Goal: Task Accomplishment & Management: Manage account settings

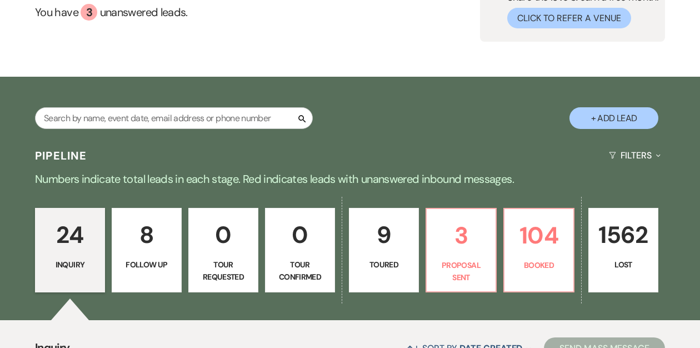
scroll to position [112, 0]
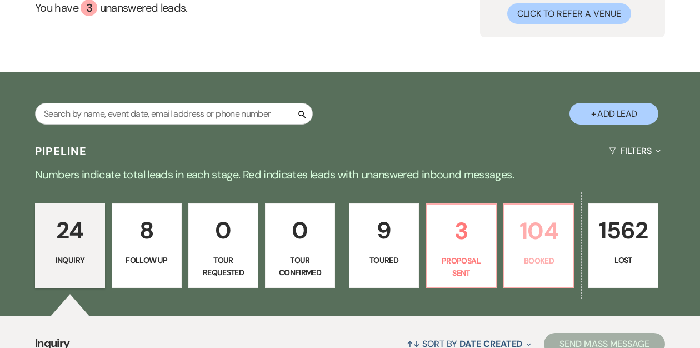
click at [528, 240] on p "104" at bounding box center [539, 230] width 56 height 37
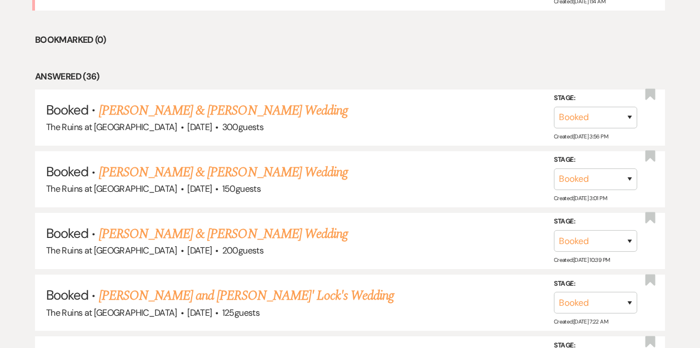
scroll to position [601, 0]
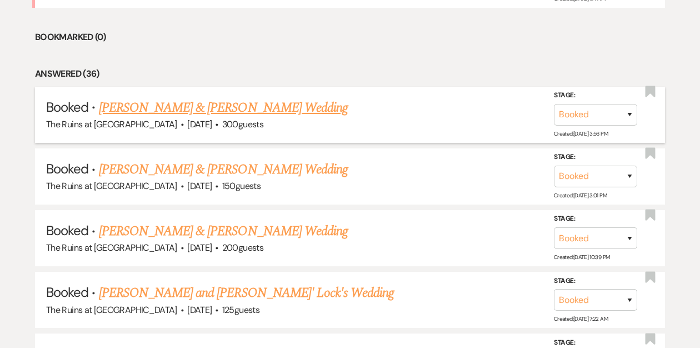
click at [232, 103] on link "[PERSON_NAME] & [PERSON_NAME] Wedding" at bounding box center [223, 108] width 249 height 20
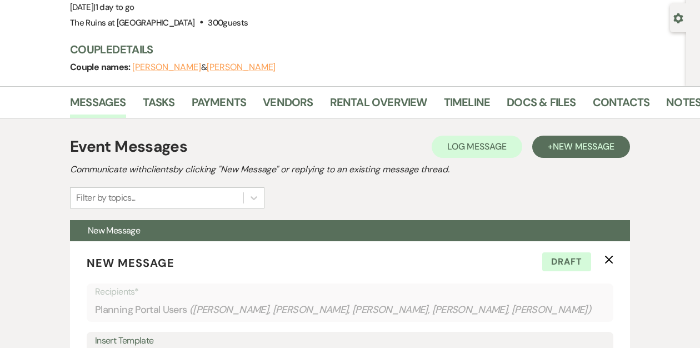
scroll to position [101, 0]
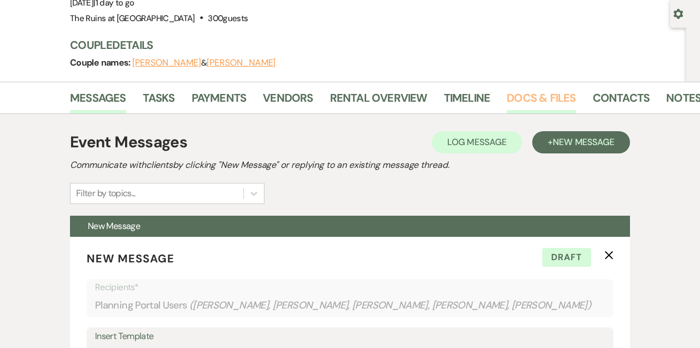
click at [552, 99] on link "Docs & Files" at bounding box center [541, 101] width 69 height 24
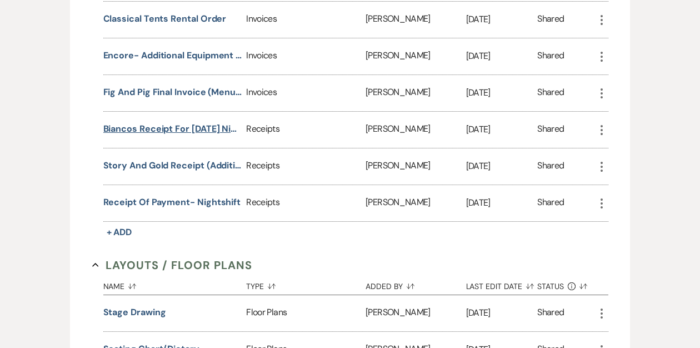
scroll to position [2480, 0]
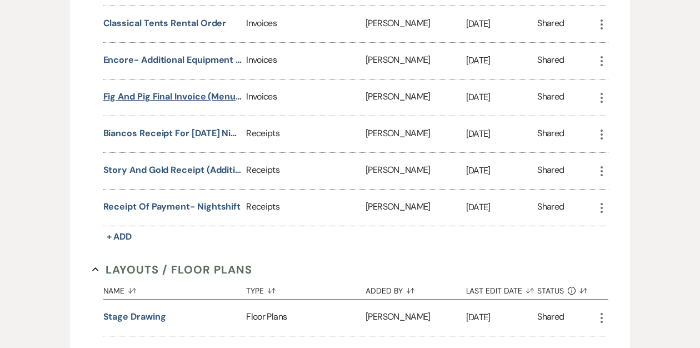
click at [174, 90] on button "Fig and Pig Final invoice (menus, timeline)" at bounding box center [172, 96] width 139 height 13
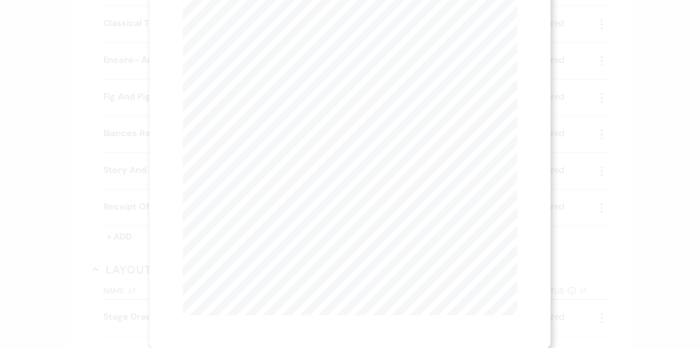
scroll to position [0, 0]
click at [290, 41] on button "Next Next" at bounding box center [291, 40] width 29 height 9
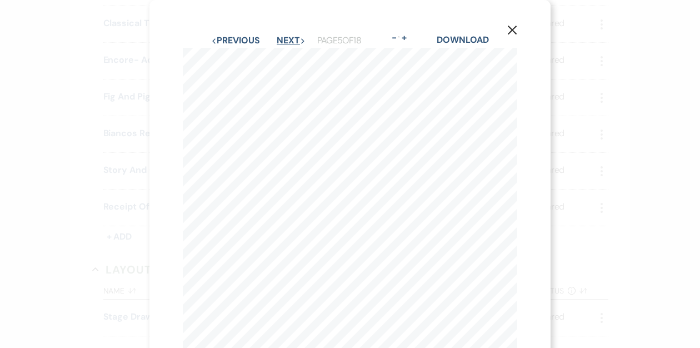
click at [290, 41] on button "Next Next" at bounding box center [291, 40] width 29 height 9
click at [251, 39] on button "Previous Previous" at bounding box center [235, 40] width 48 height 9
click at [241, 38] on button "Previous Previous" at bounding box center [235, 40] width 48 height 9
click at [238, 39] on button "Previous Previous" at bounding box center [235, 40] width 48 height 9
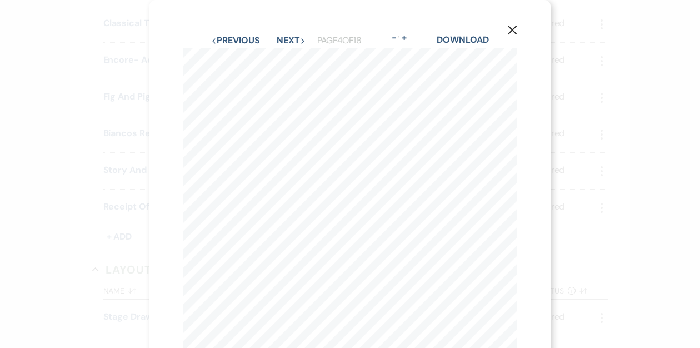
click at [226, 41] on button "Previous Previous" at bounding box center [235, 40] width 48 height 9
click at [462, 40] on link "Download" at bounding box center [462, 40] width 52 height 12
click at [509, 33] on use "button" at bounding box center [512, 30] width 9 height 9
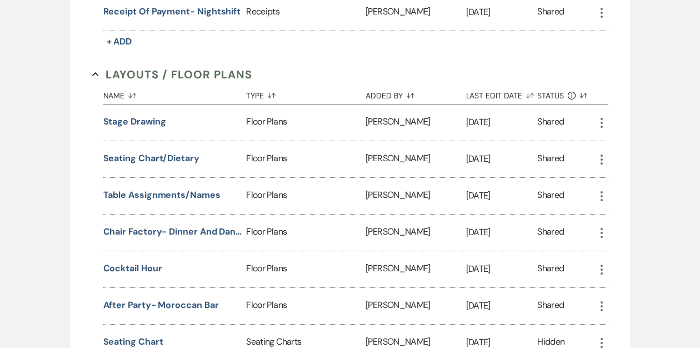
scroll to position [2679, 0]
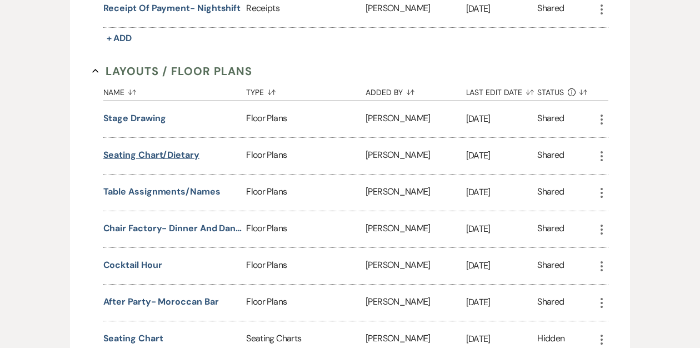
click at [168, 148] on button "Seating Chart/Dietary" at bounding box center [151, 154] width 96 height 13
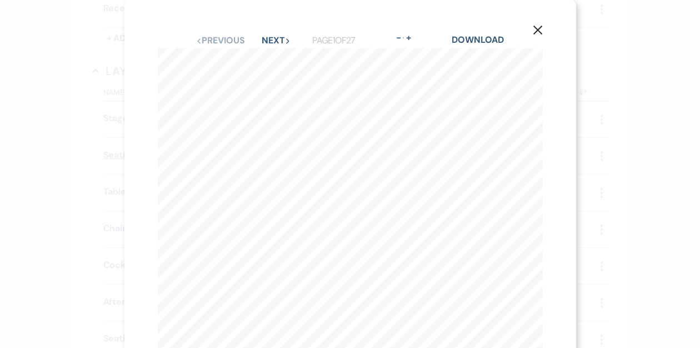
scroll to position [8, 0]
click at [466, 32] on link "Download" at bounding box center [478, 32] width 52 height 12
click at [536, 21] on use "button" at bounding box center [537, 22] width 9 height 9
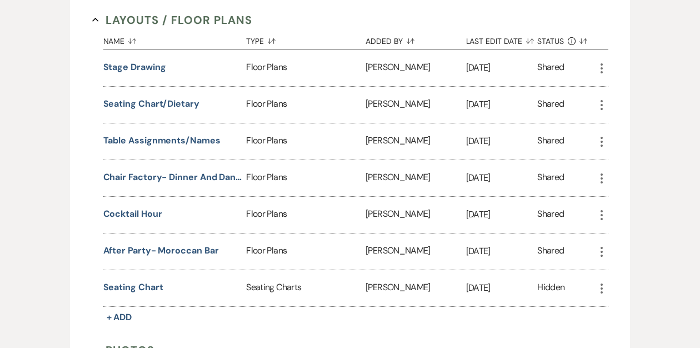
scroll to position [2730, 0]
click at [151, 133] on button "Table Assignments/Names" at bounding box center [161, 139] width 117 height 13
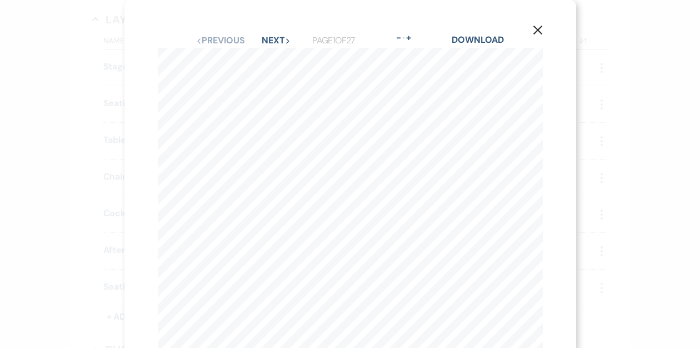
click at [540, 30] on icon "X" at bounding box center [538, 30] width 10 height 10
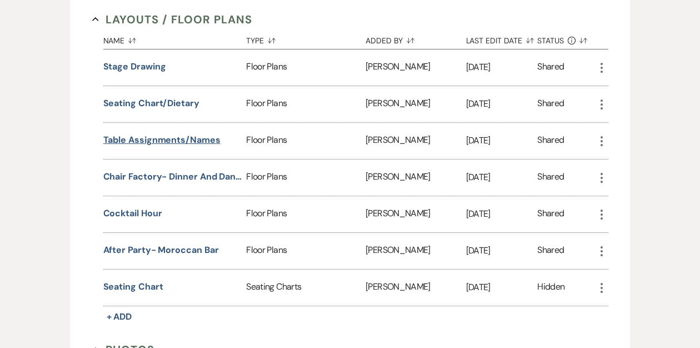
click at [171, 133] on button "Table Assignments/Names" at bounding box center [161, 139] width 117 height 13
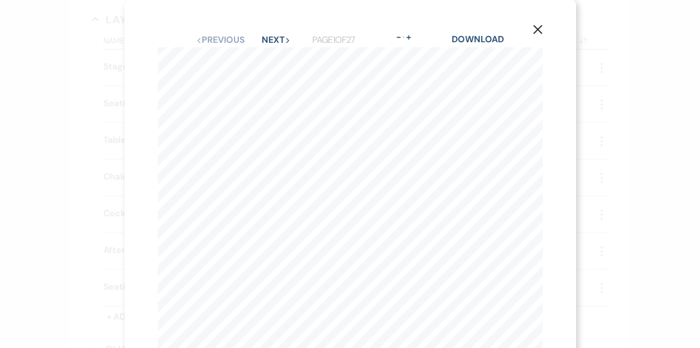
scroll to position [0, 147]
click at [536, 32] on icon "X" at bounding box center [538, 29] width 10 height 10
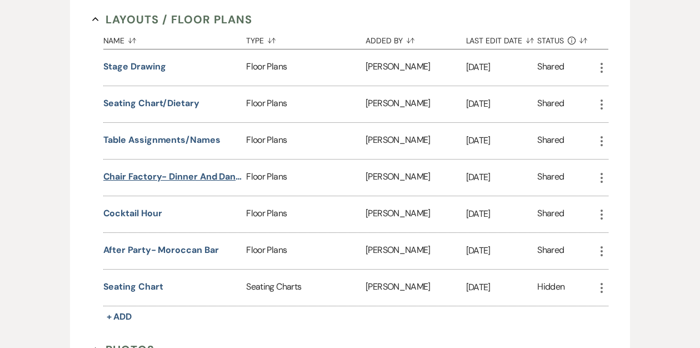
click at [143, 170] on button "Chair Factory- Dinner and Dancing" at bounding box center [172, 176] width 139 height 13
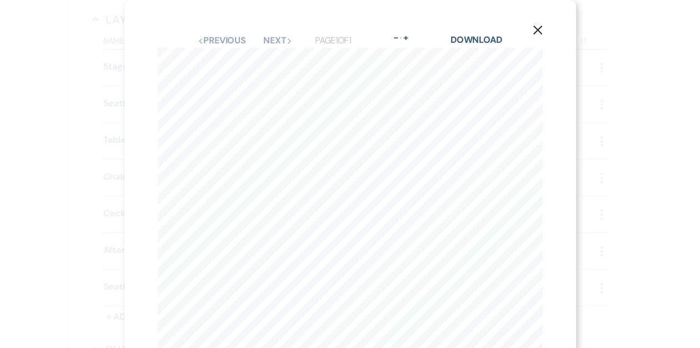
click at [537, 31] on use "button" at bounding box center [537, 30] width 9 height 9
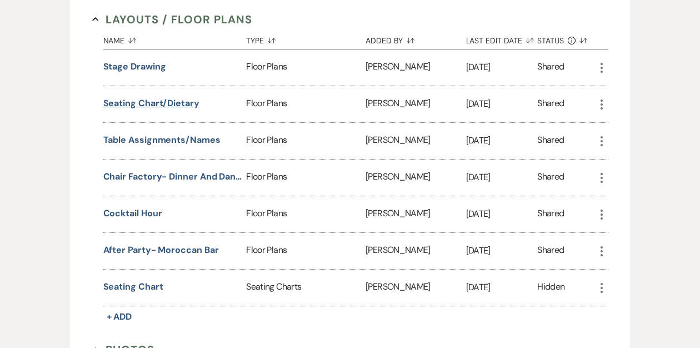
click at [143, 97] on button "Seating Chart/Dietary" at bounding box center [151, 103] width 96 height 13
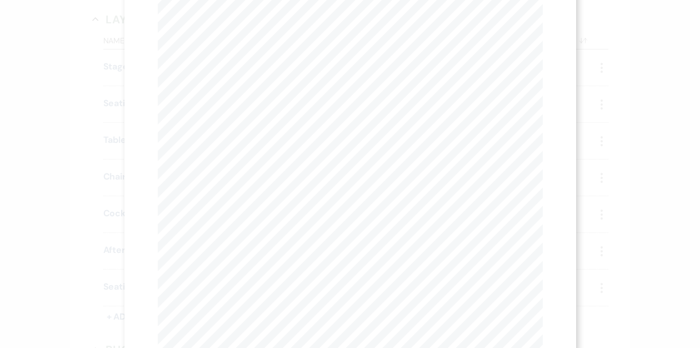
scroll to position [2, 0]
click at [539, 29] on use "button" at bounding box center [537, 27] width 9 height 9
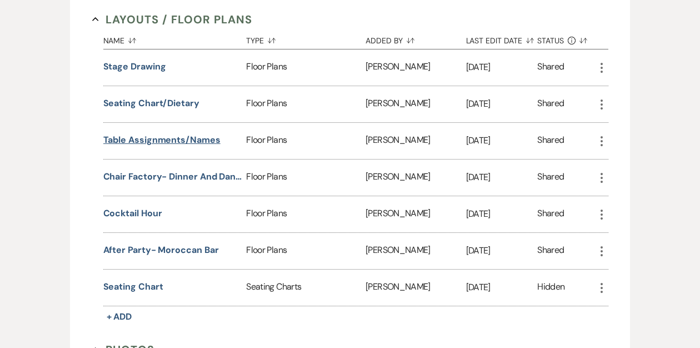
click at [140, 133] on button "Table Assignments/Names" at bounding box center [161, 139] width 117 height 13
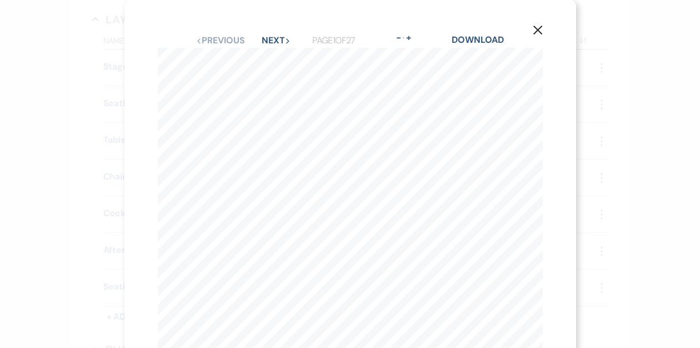
click at [536, 31] on icon "X" at bounding box center [538, 30] width 10 height 10
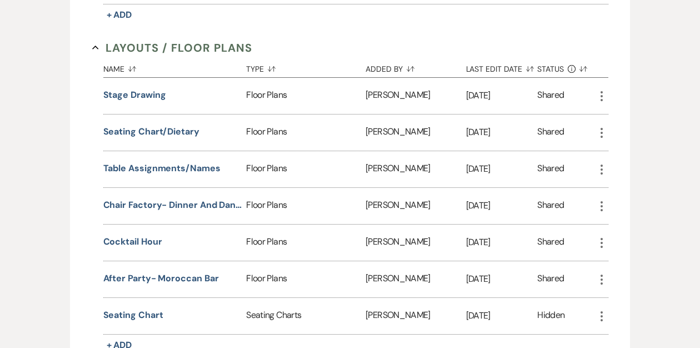
scroll to position [2822, 0]
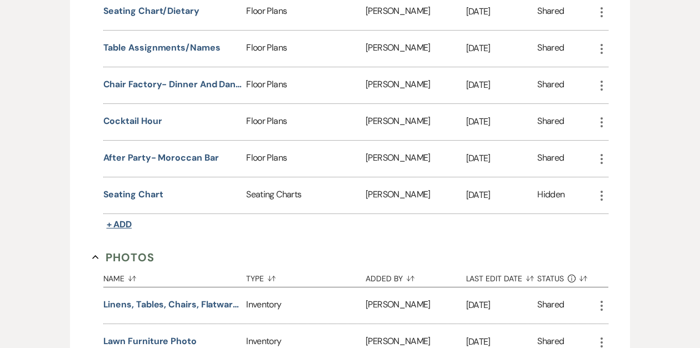
click at [123, 218] on span "+ Add" at bounding box center [120, 224] width 26 height 12
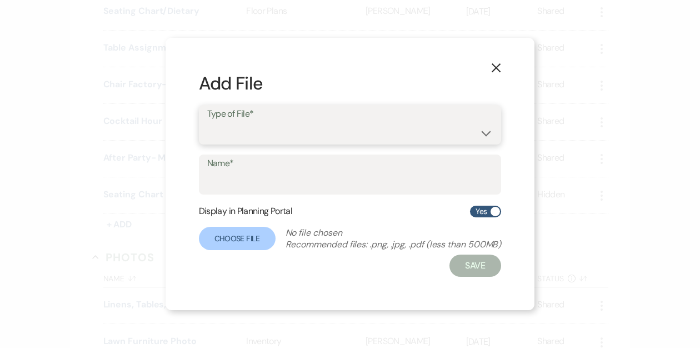
click at [278, 131] on select "Event Maps Floor Plans Rain Plan Seating Charts Venue Layout" at bounding box center [350, 133] width 286 height 22
select select "14"
click at [207, 122] on select "Event Maps Floor Plans Rain Plan Seating Charts Venue Layout" at bounding box center [350, 133] width 286 height 22
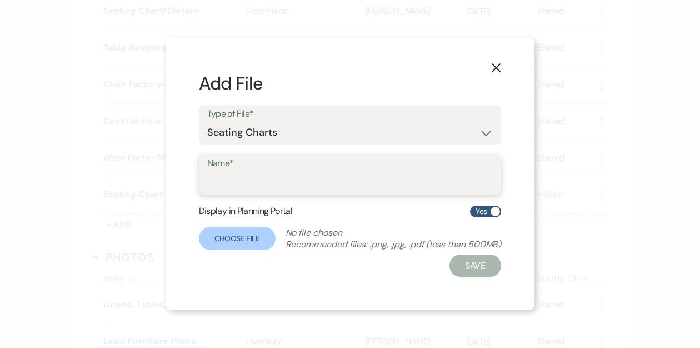
drag, startPoint x: 276, startPoint y: 209, endPoint x: 262, endPoint y: 174, distance: 37.7
click at [262, 174] on input "Name*" at bounding box center [350, 183] width 286 height 22
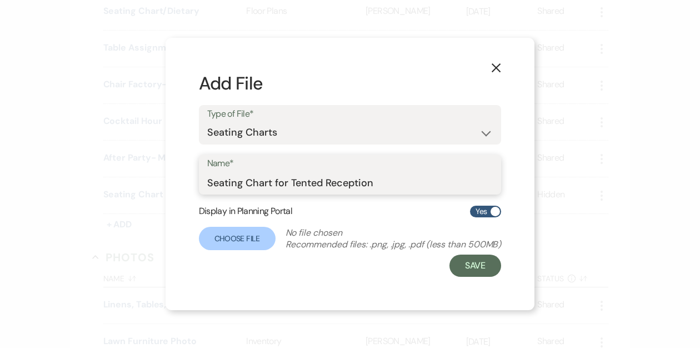
type input "Seating Chart for Tented Reception"
click at [223, 240] on label "Choose File" at bounding box center [237, 238] width 77 height 23
click at [0, 0] on input "Choose File" at bounding box center [0, 0] width 0 height 0
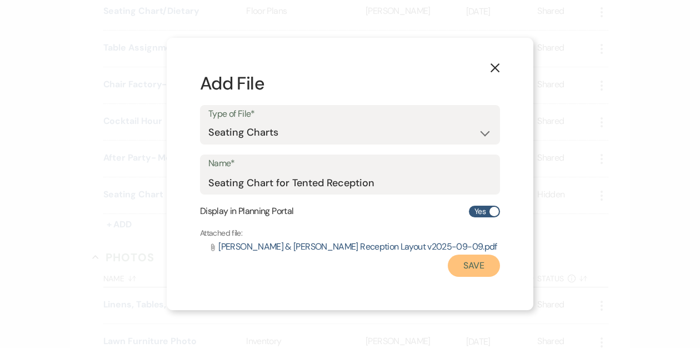
click at [474, 262] on button "Save" at bounding box center [474, 266] width 52 height 22
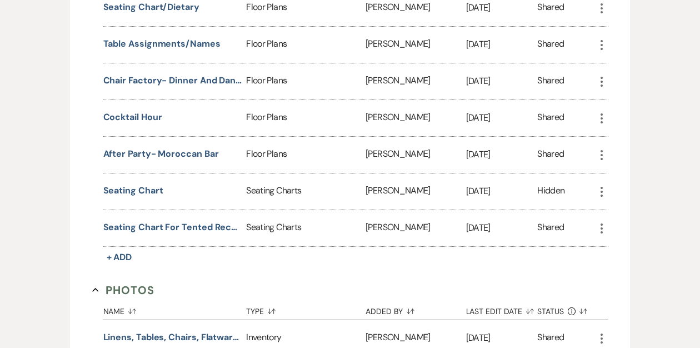
scroll to position [2835, 0]
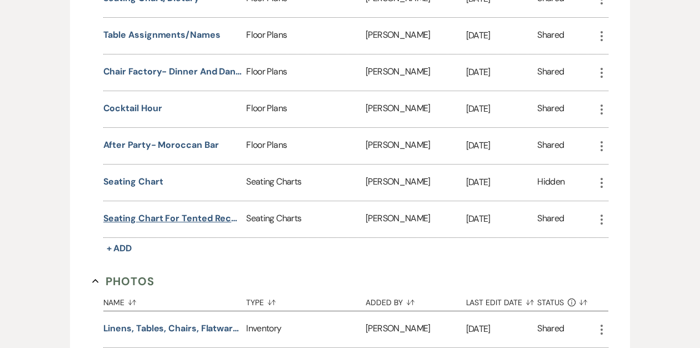
click at [181, 212] on button "Seating Chart for Tented Reception" at bounding box center [172, 218] width 139 height 13
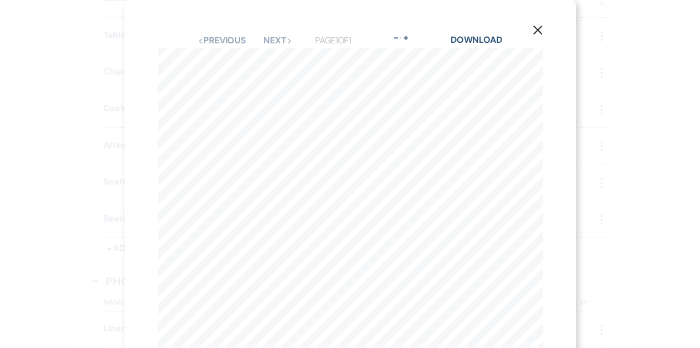
scroll to position [0, 176]
click at [480, 40] on link "Download" at bounding box center [477, 40] width 52 height 12
click at [538, 29] on use "button" at bounding box center [537, 30] width 9 height 9
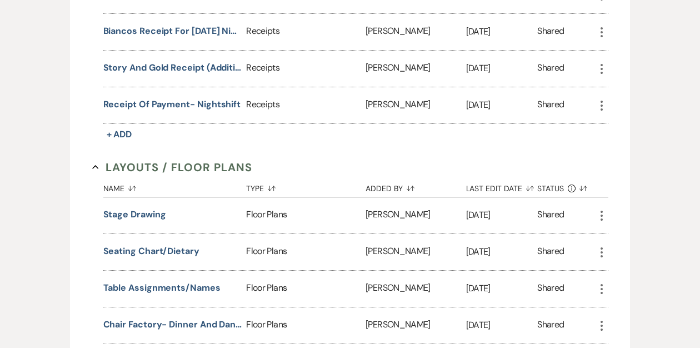
scroll to position [2581, 0]
